Goal: Information Seeking & Learning: Check status

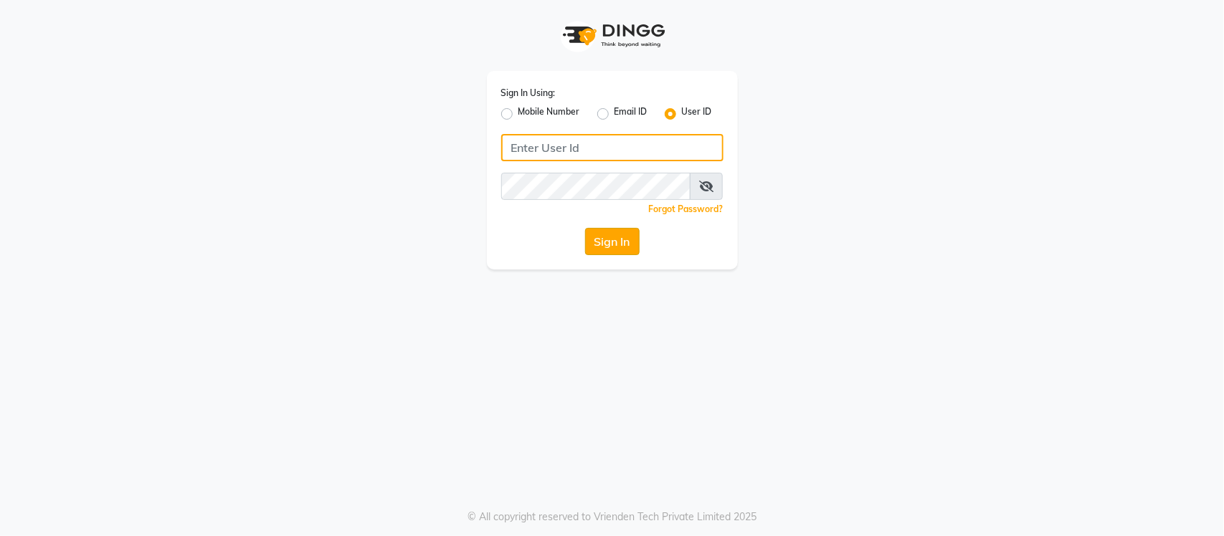
type input "e3904-01"
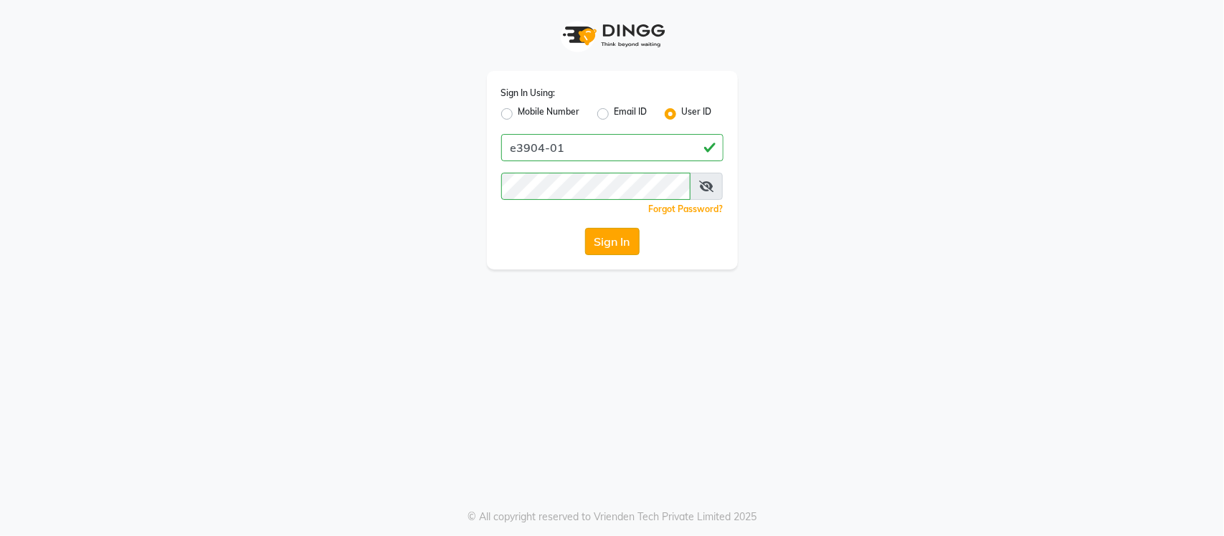
click at [614, 246] on button "Sign In" at bounding box center [612, 241] width 54 height 27
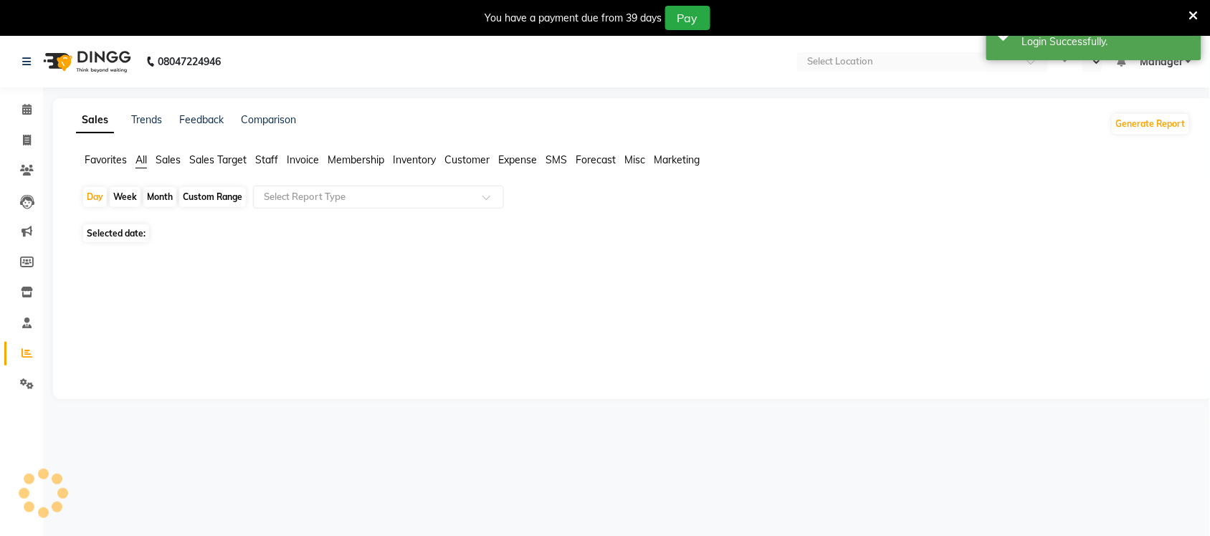
select select "en"
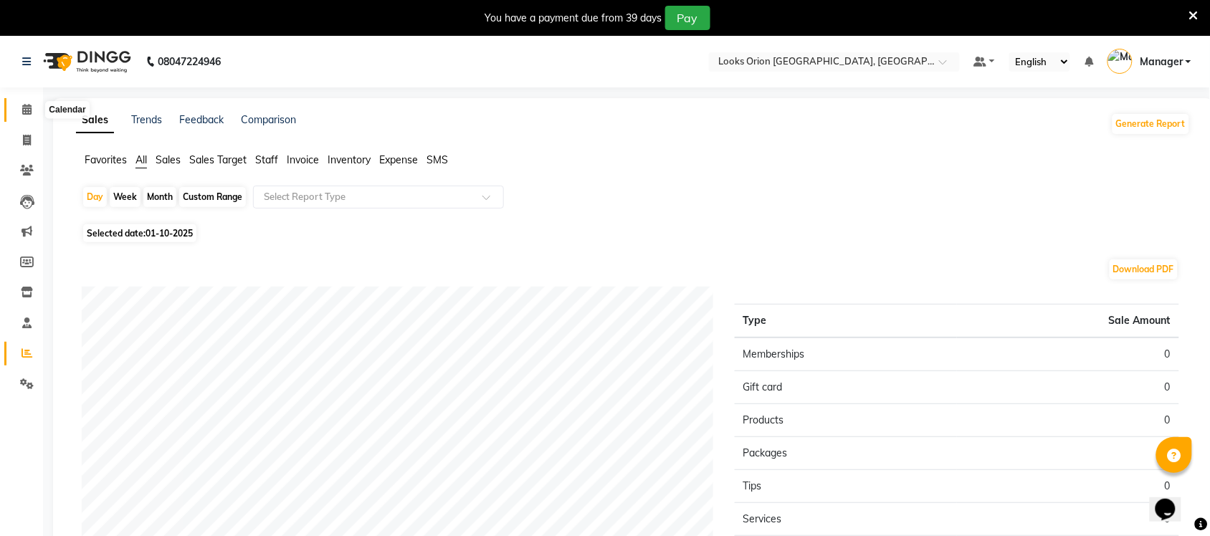
click at [25, 112] on icon at bounding box center [26, 109] width 9 height 11
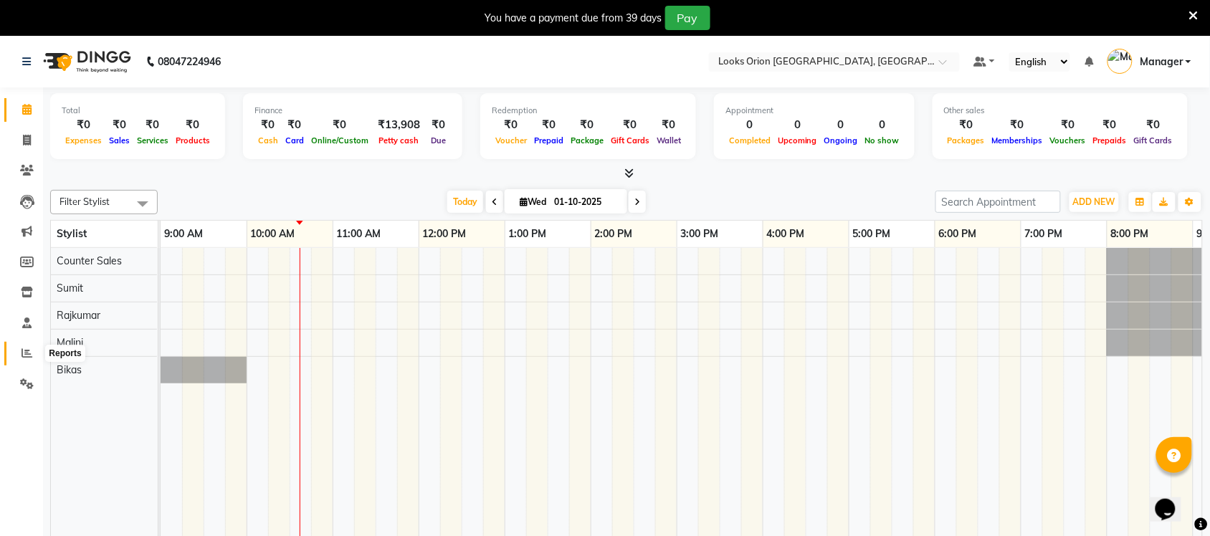
click at [19, 352] on span at bounding box center [26, 354] width 25 height 16
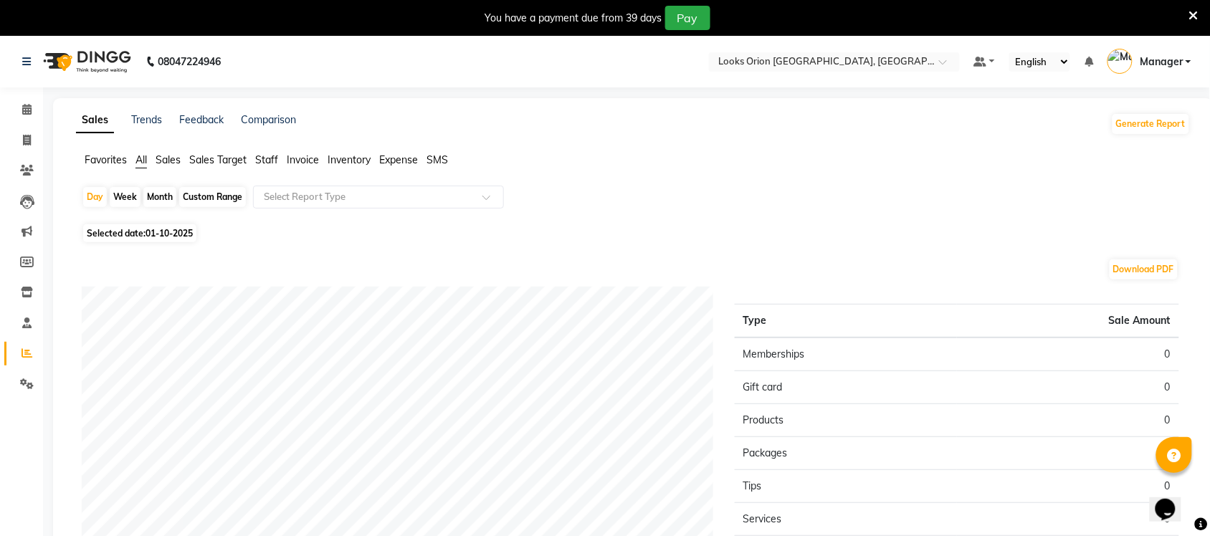
click at [147, 228] on span "01-10-2025" at bounding box center [169, 233] width 47 height 11
select select "10"
select select "2025"
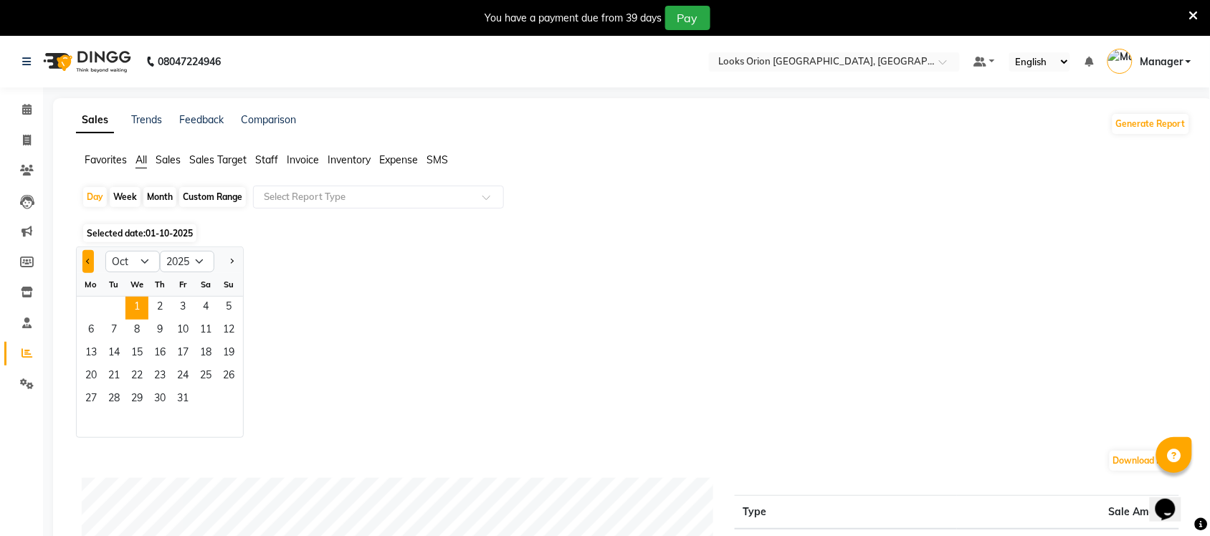
click at [85, 260] on button "Previous month" at bounding box center [87, 261] width 11 height 23
select select "9"
click at [95, 306] on span "1" at bounding box center [91, 308] width 23 height 23
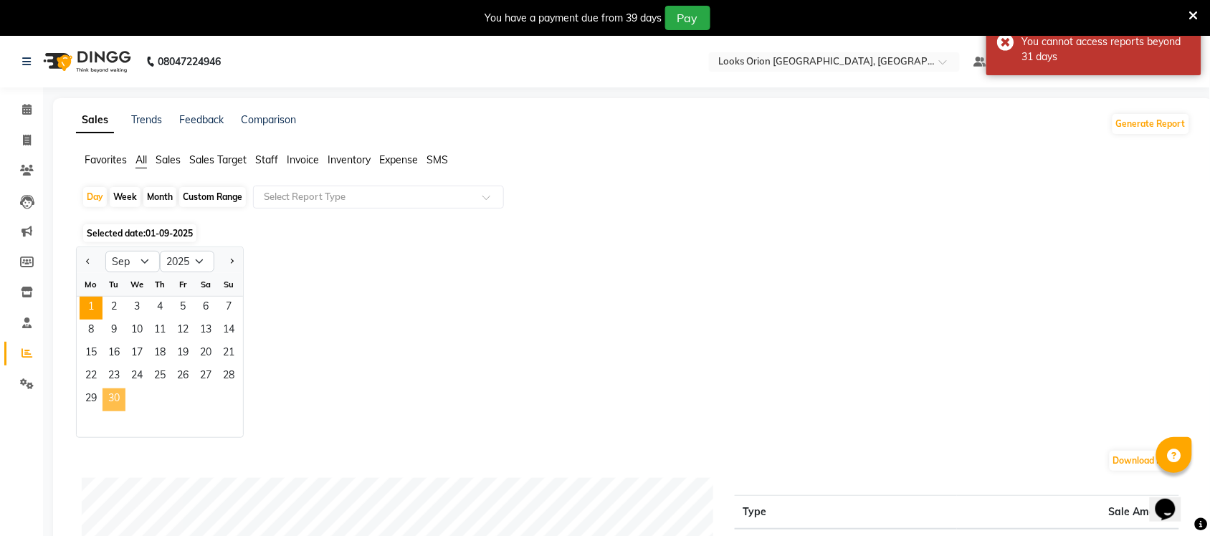
click at [115, 406] on span "30" at bounding box center [114, 400] width 23 height 23
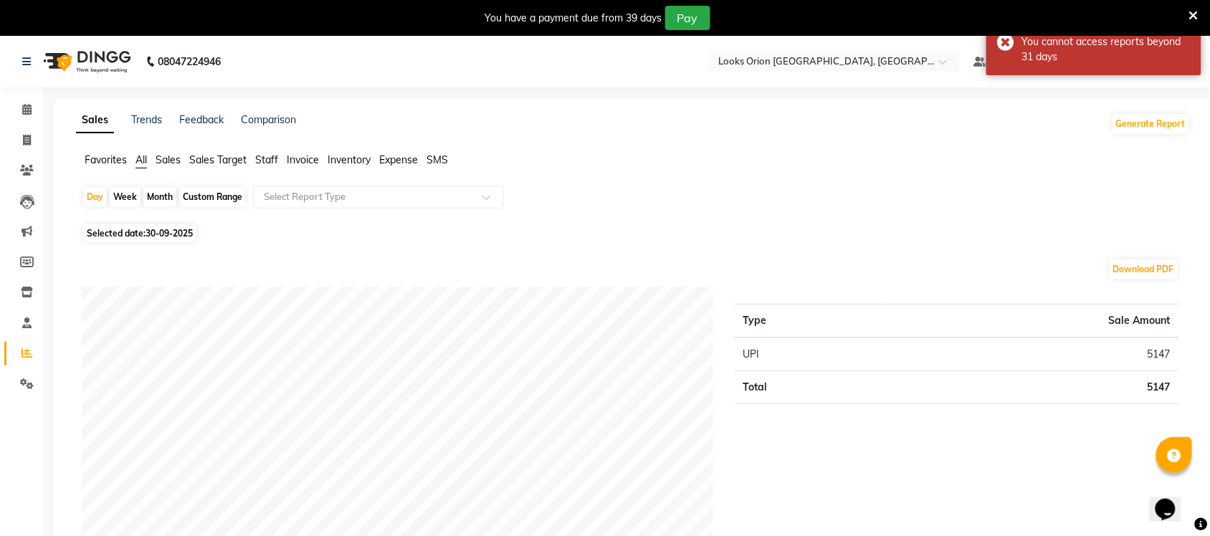
click at [176, 161] on span "Sales" at bounding box center [168, 159] width 25 height 13
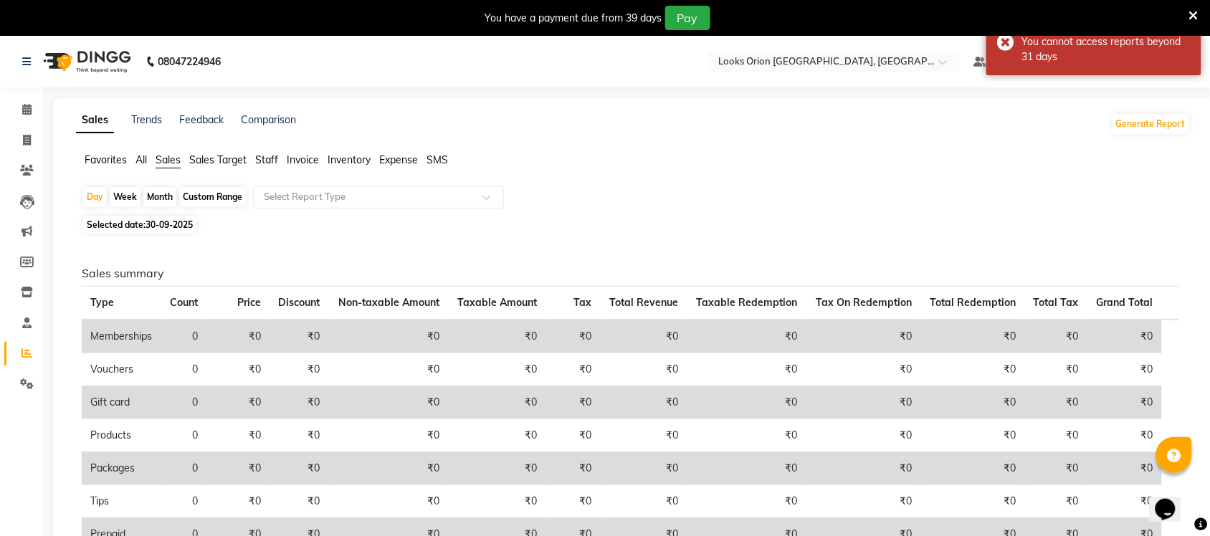
click at [160, 201] on div "Month" at bounding box center [159, 197] width 33 height 20
select select "9"
select select "2025"
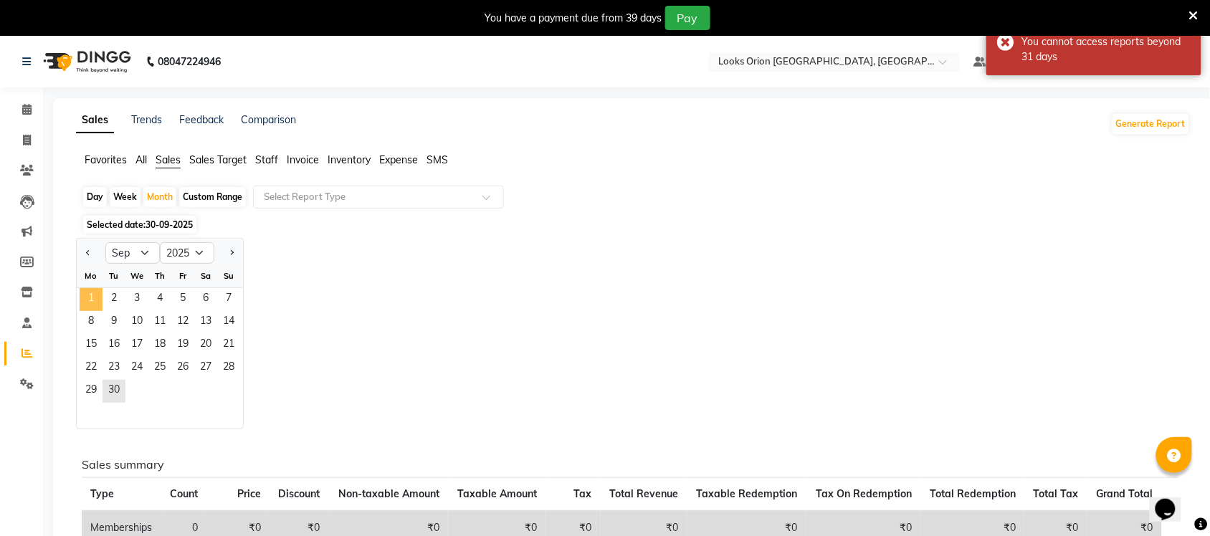
click at [87, 303] on span "1" at bounding box center [91, 299] width 23 height 23
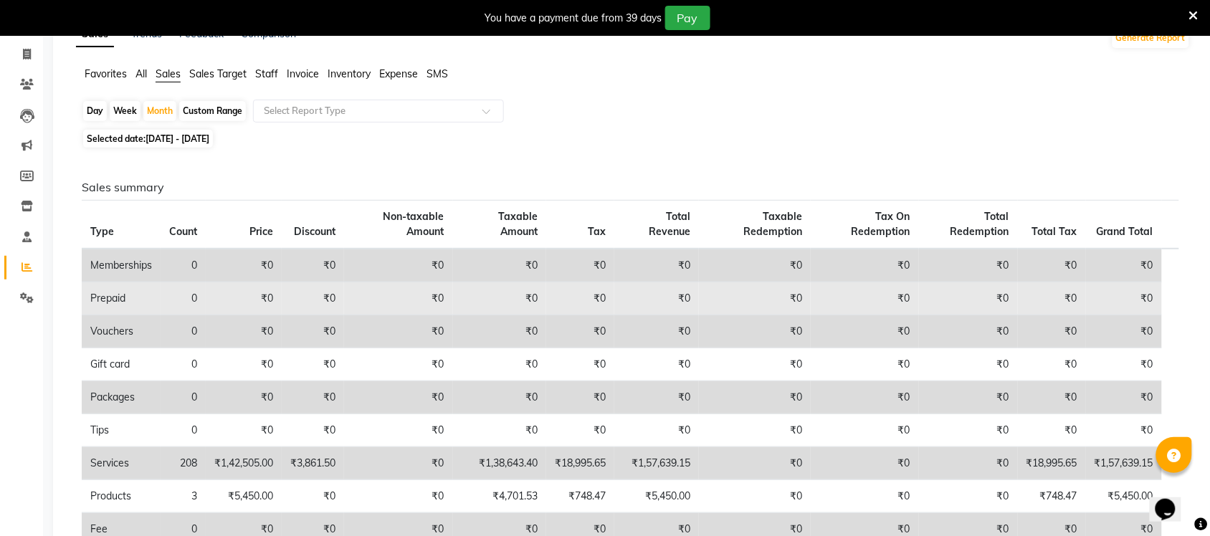
scroll to position [176, 0]
